Goal: Check status: Check status

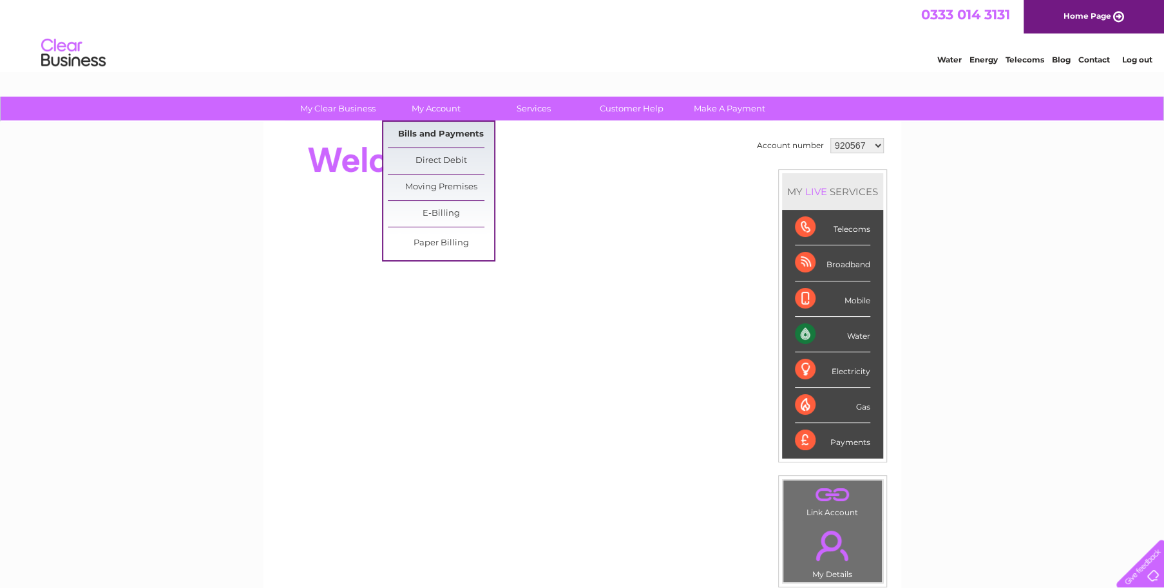
click at [429, 134] on link "Bills and Payments" at bounding box center [441, 135] width 106 height 26
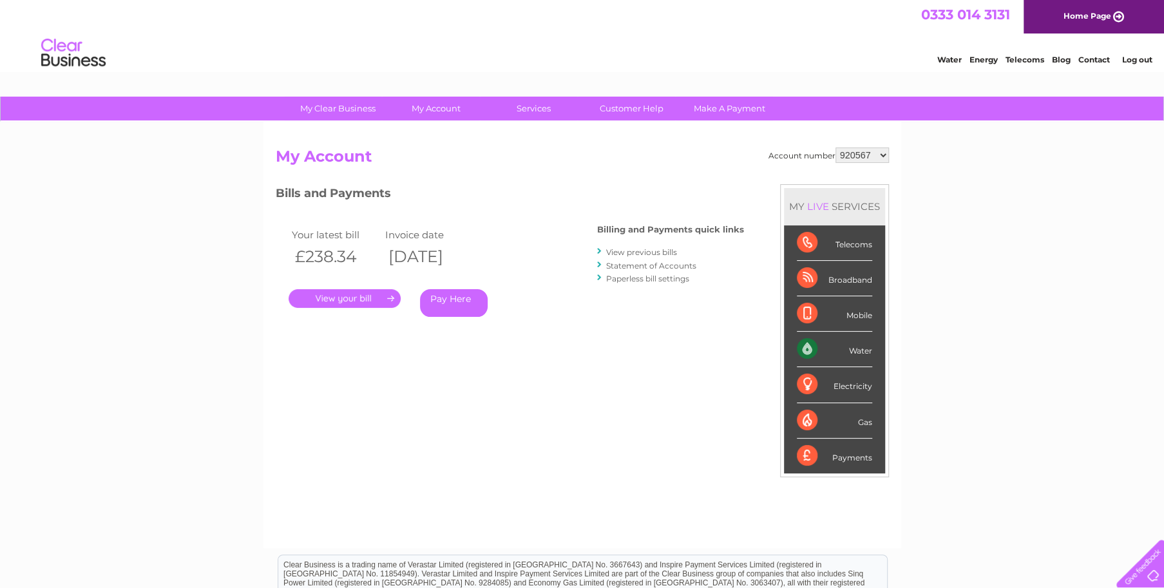
click at [633, 249] on link "View previous bills" at bounding box center [641, 252] width 71 height 10
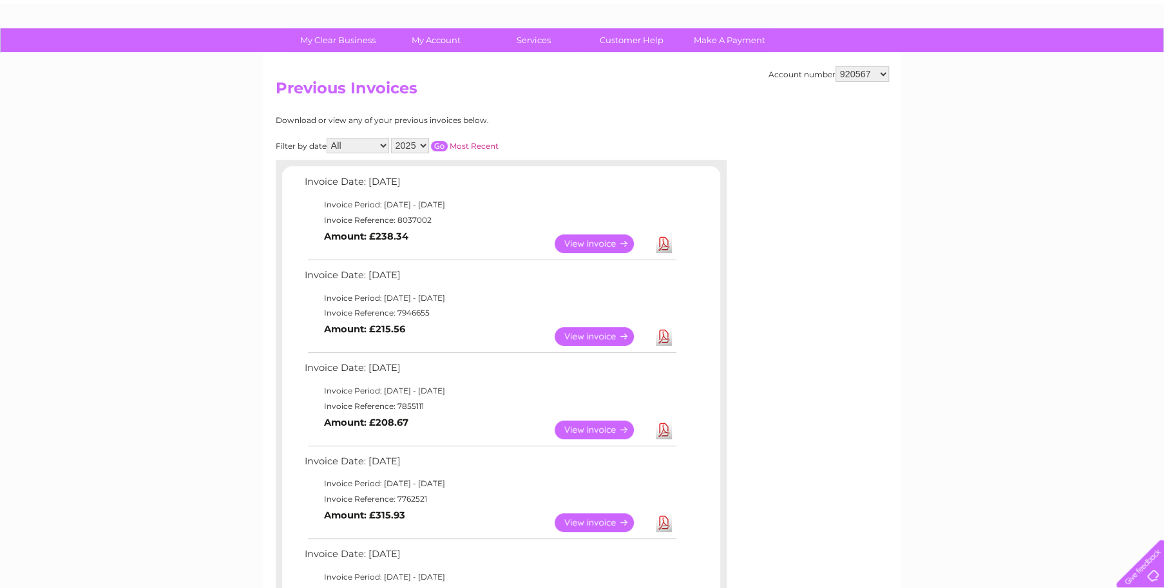
scroll to position [129, 0]
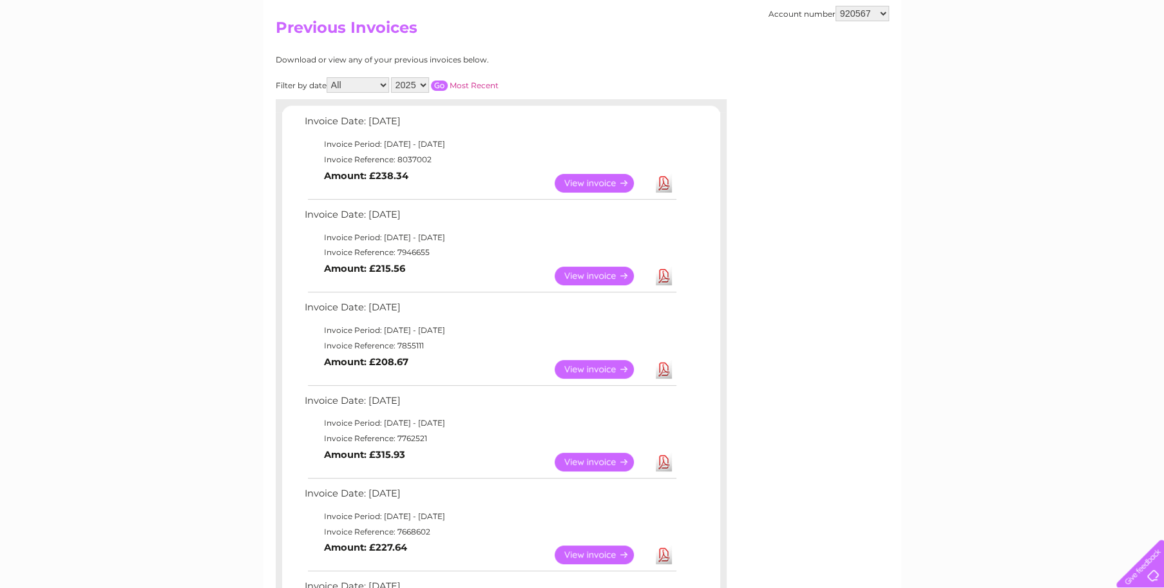
click at [384, 81] on select "All January February March April May June July August September October Novembe…" at bounding box center [358, 84] width 63 height 15
